Goal: Transaction & Acquisition: Purchase product/service

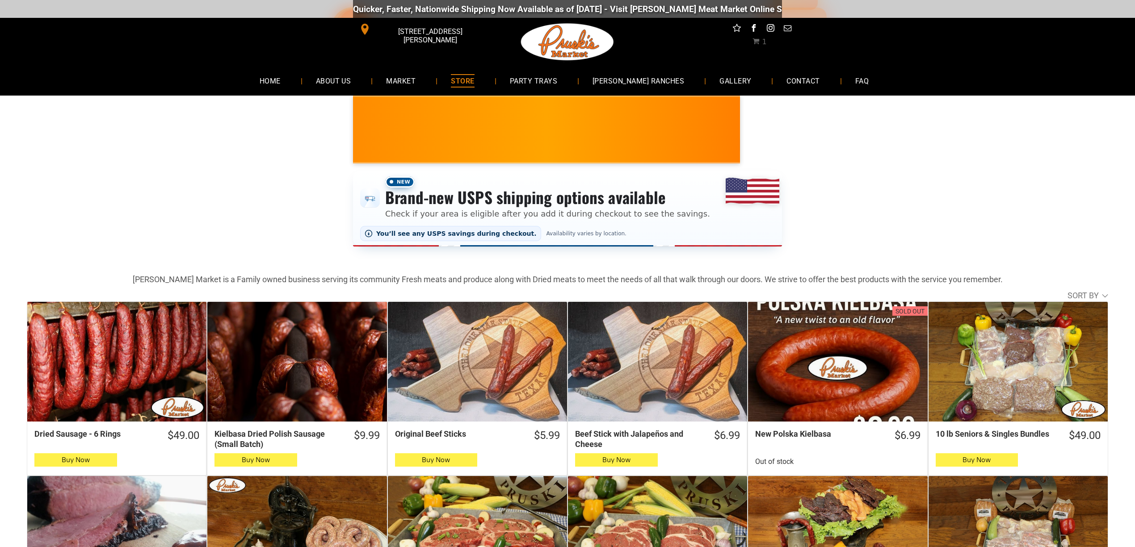
click at [760, 38] on span "1" at bounding box center [759, 42] width 14 height 8
